Goal: Check status: Check status

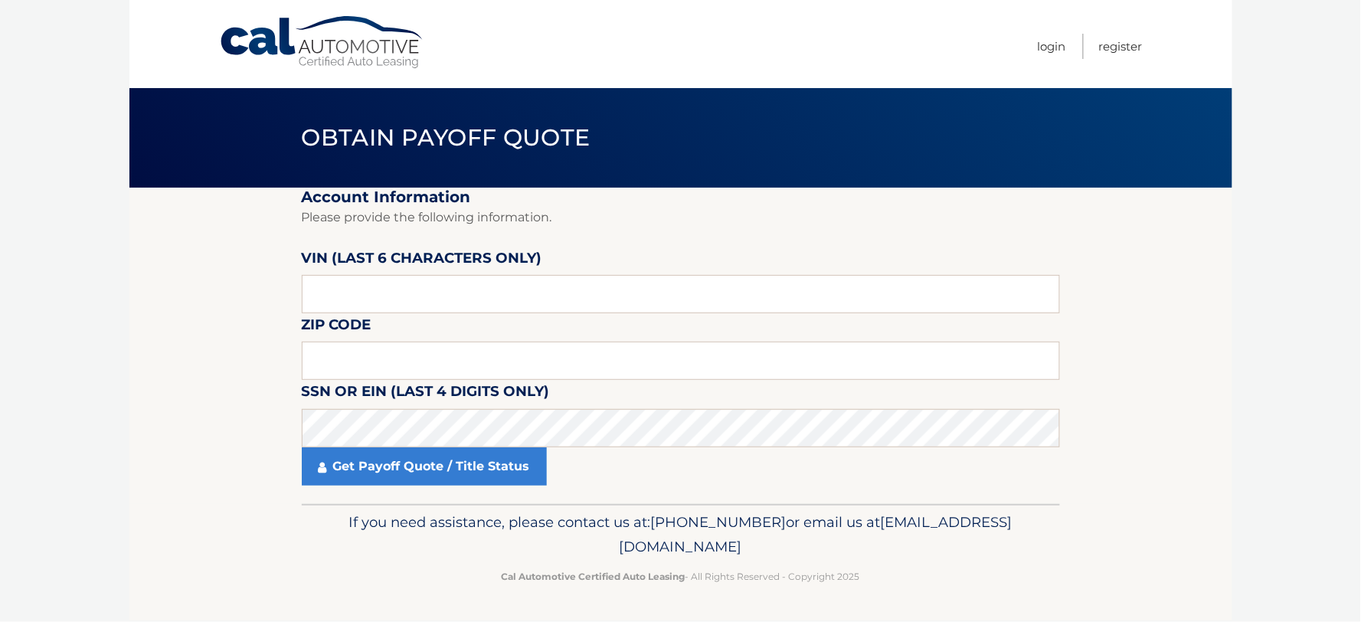
click at [357, 274] on label "VIN (last 6 characters only)" at bounding box center [422, 261] width 240 height 28
click at [364, 296] on input "text" at bounding box center [681, 294] width 758 height 38
type input "497475"
type input "11776"
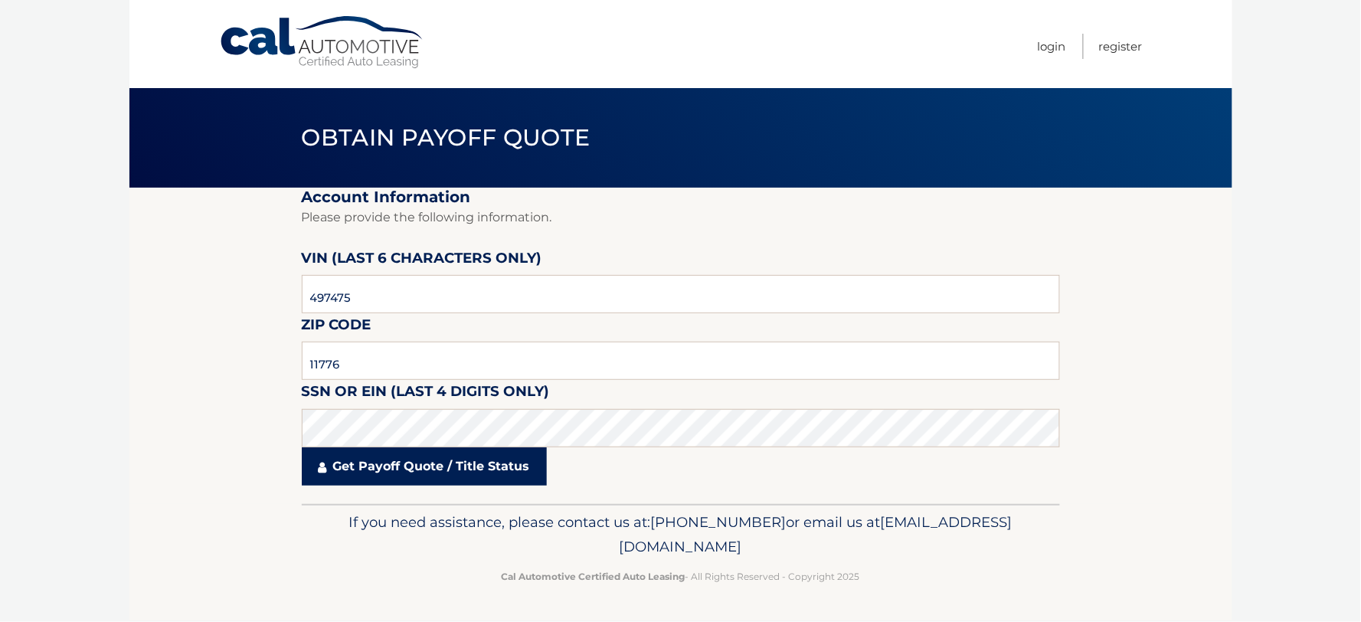
click at [391, 456] on link "Get Payoff Quote / Title Status" at bounding box center [424, 466] width 245 height 38
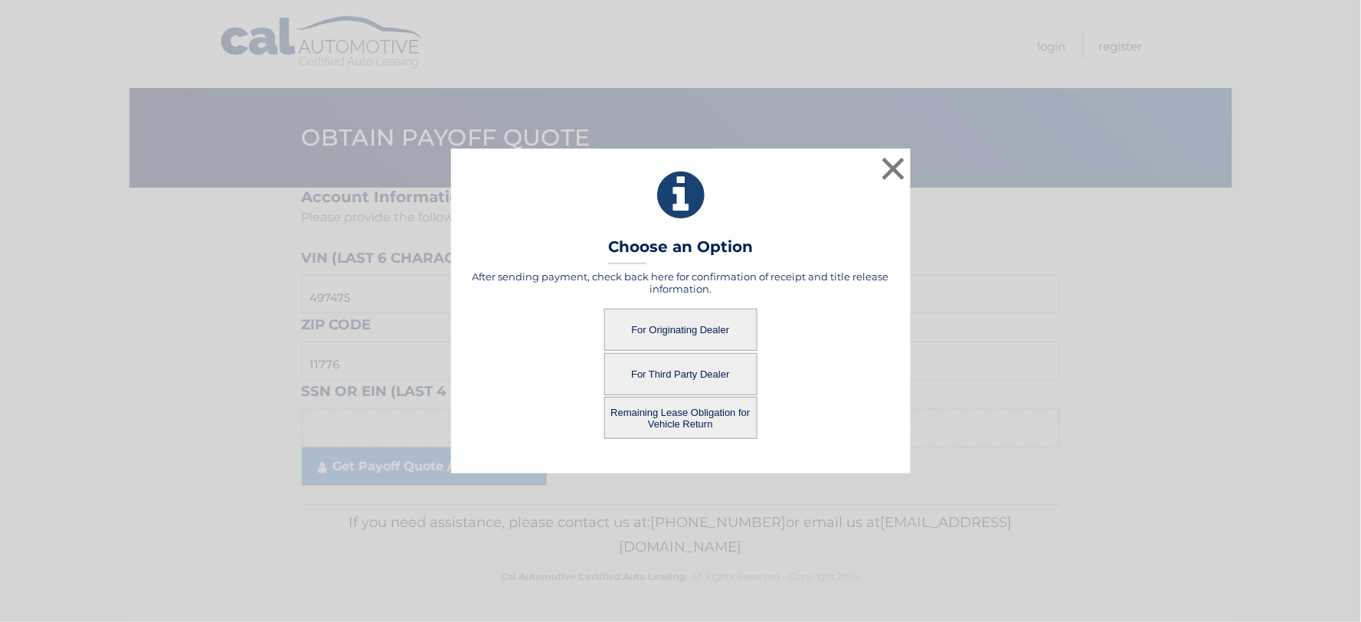
click at [669, 330] on button "For Originating Dealer" at bounding box center [680, 330] width 153 height 42
click at [657, 327] on button "For Originating Dealer" at bounding box center [680, 330] width 153 height 42
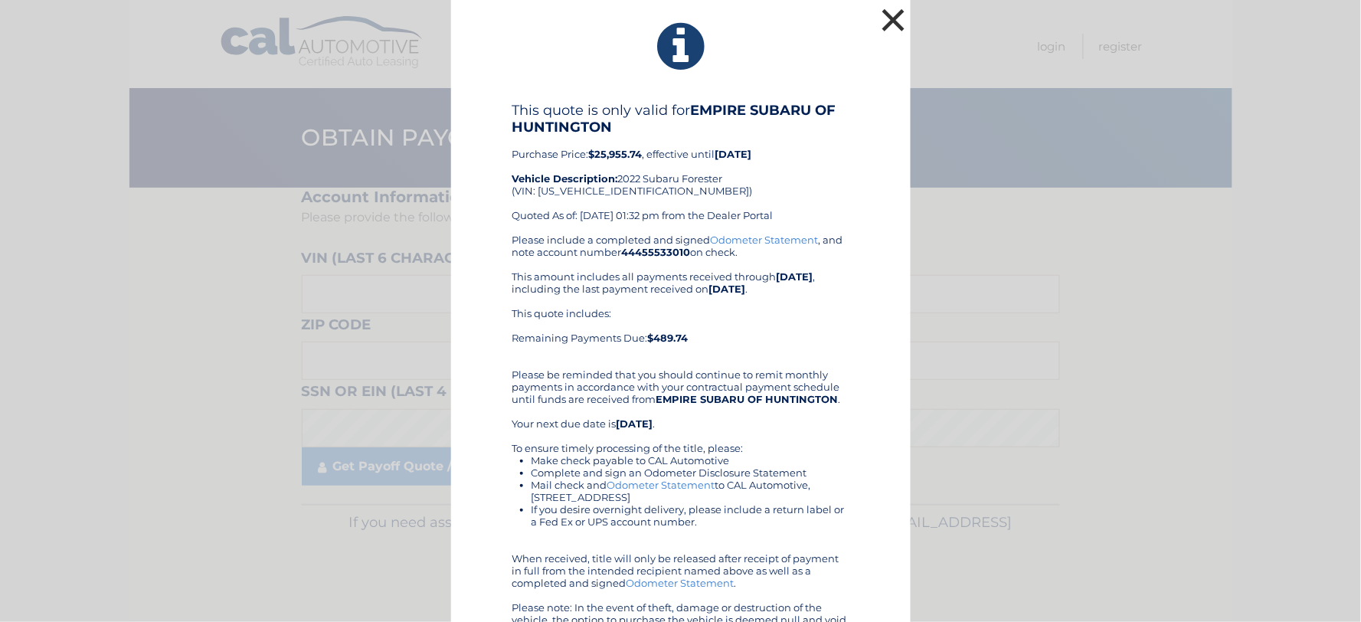
drag, startPoint x: 881, startPoint y: 21, endPoint x: 838, endPoint y: 87, distance: 78.6
click at [881, 21] on button "×" at bounding box center [893, 20] width 31 height 31
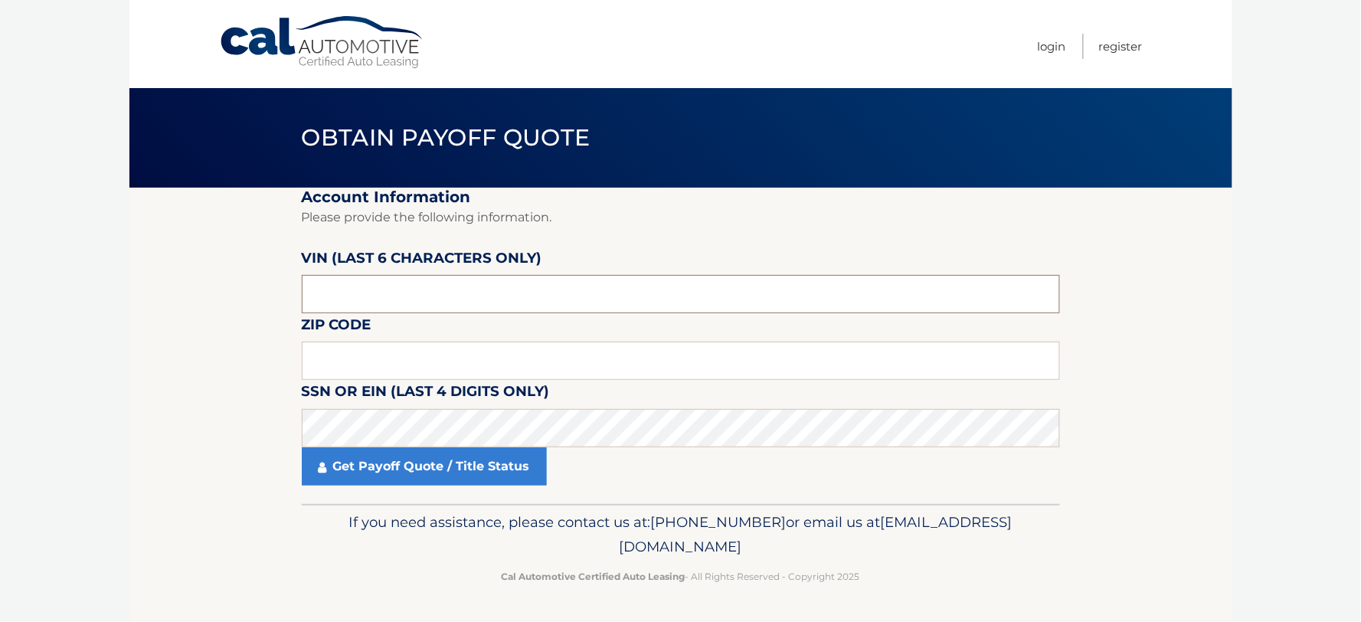
click at [507, 276] on input "text" at bounding box center [681, 294] width 758 height 38
type input "497475"
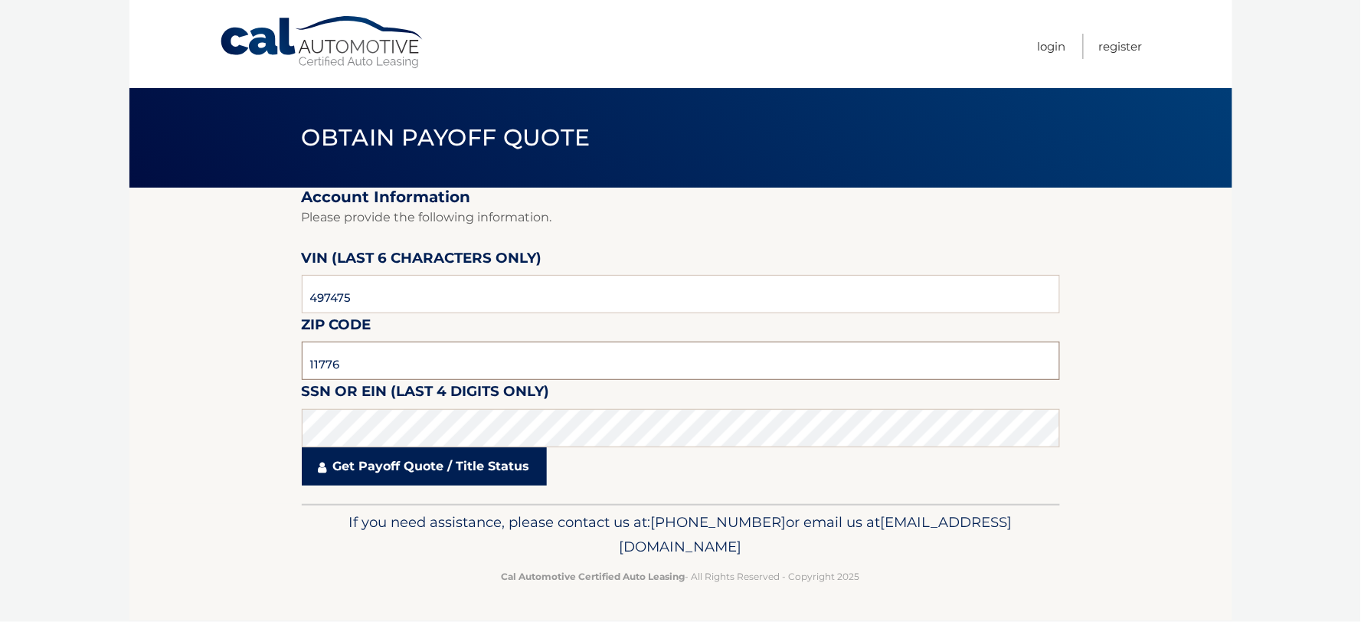
type input "11776"
click at [436, 469] on link "Get Payoff Quote / Title Status" at bounding box center [424, 466] width 245 height 38
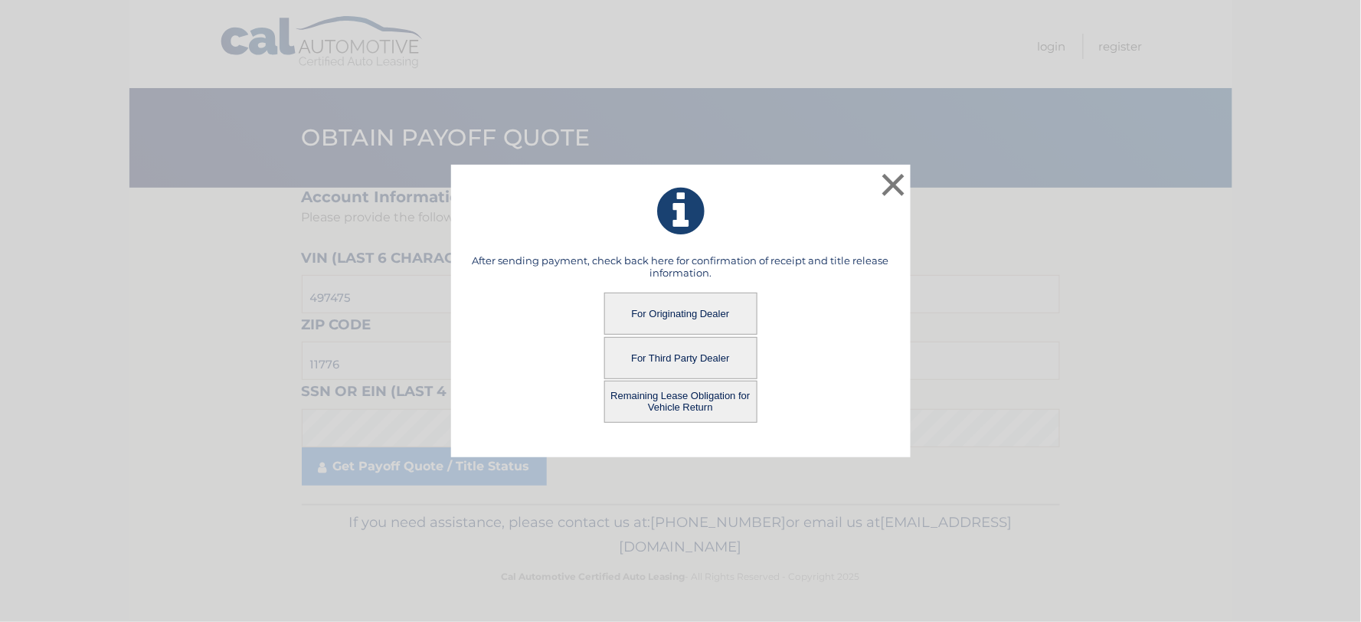
click at [670, 396] on button "Remaining Lease Obligation for Vehicle Return" at bounding box center [680, 402] width 153 height 42
click at [699, 413] on button "Remaining Lease Obligation for Vehicle Return" at bounding box center [680, 402] width 153 height 42
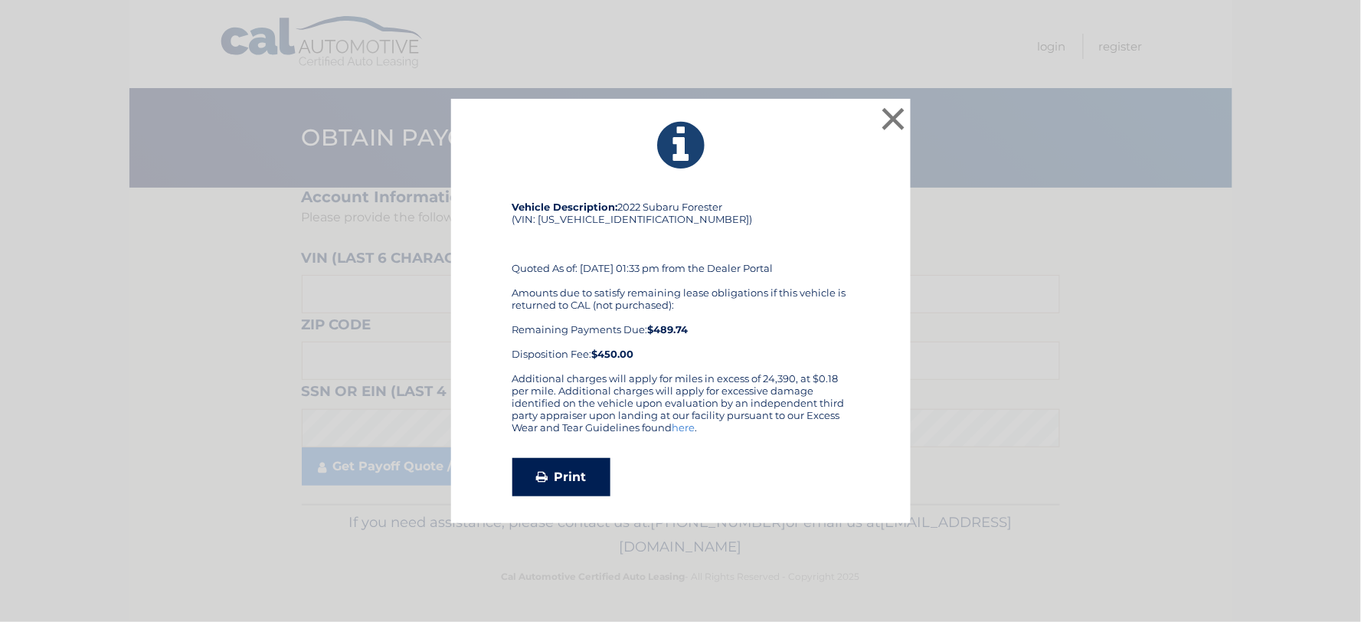
click at [579, 475] on link "Print" at bounding box center [561, 477] width 98 height 38
